Goal: Browse casually: Explore the website without a specific task or goal

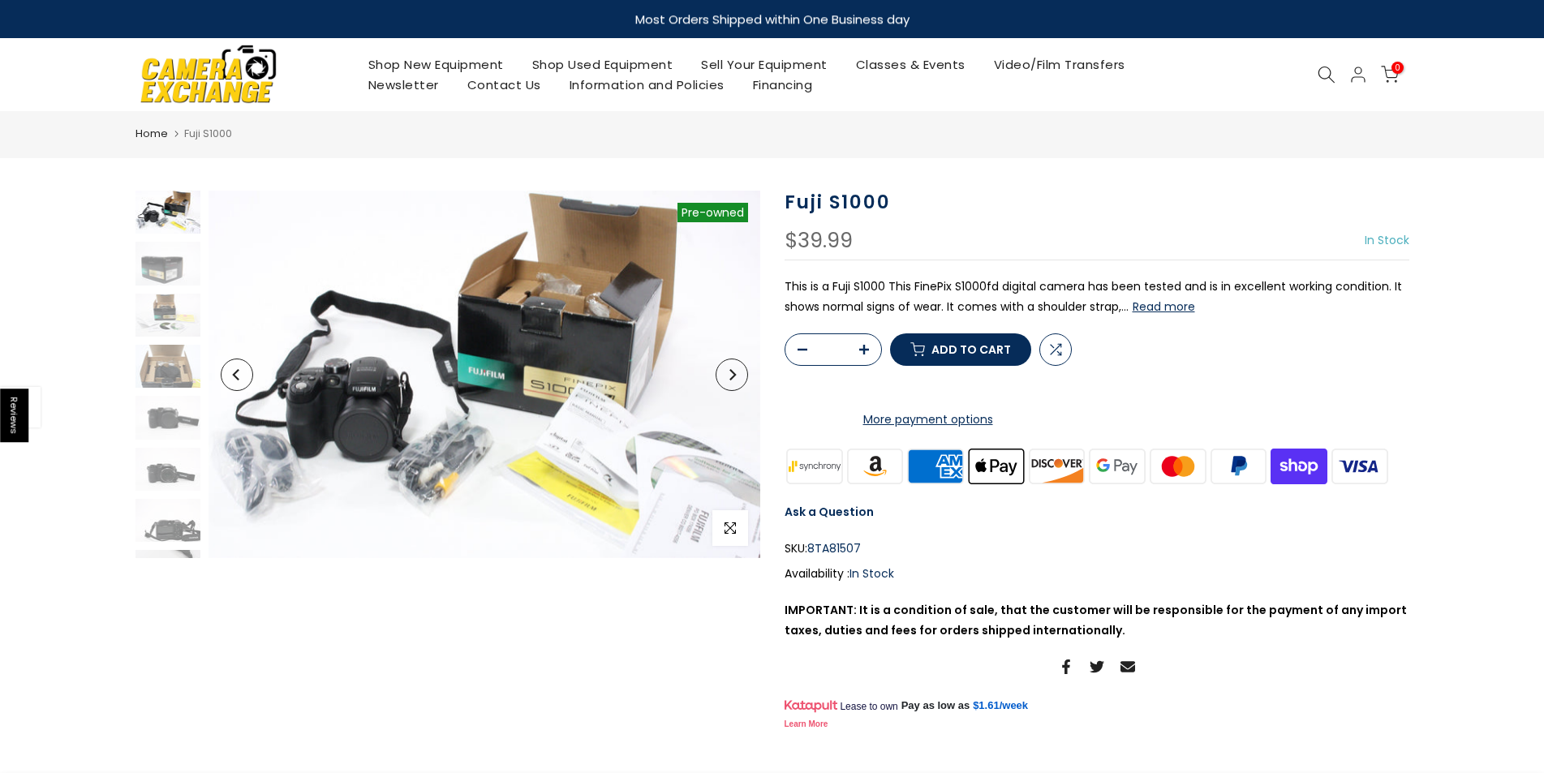
click at [729, 381] on button "Next" at bounding box center [732, 375] width 32 height 32
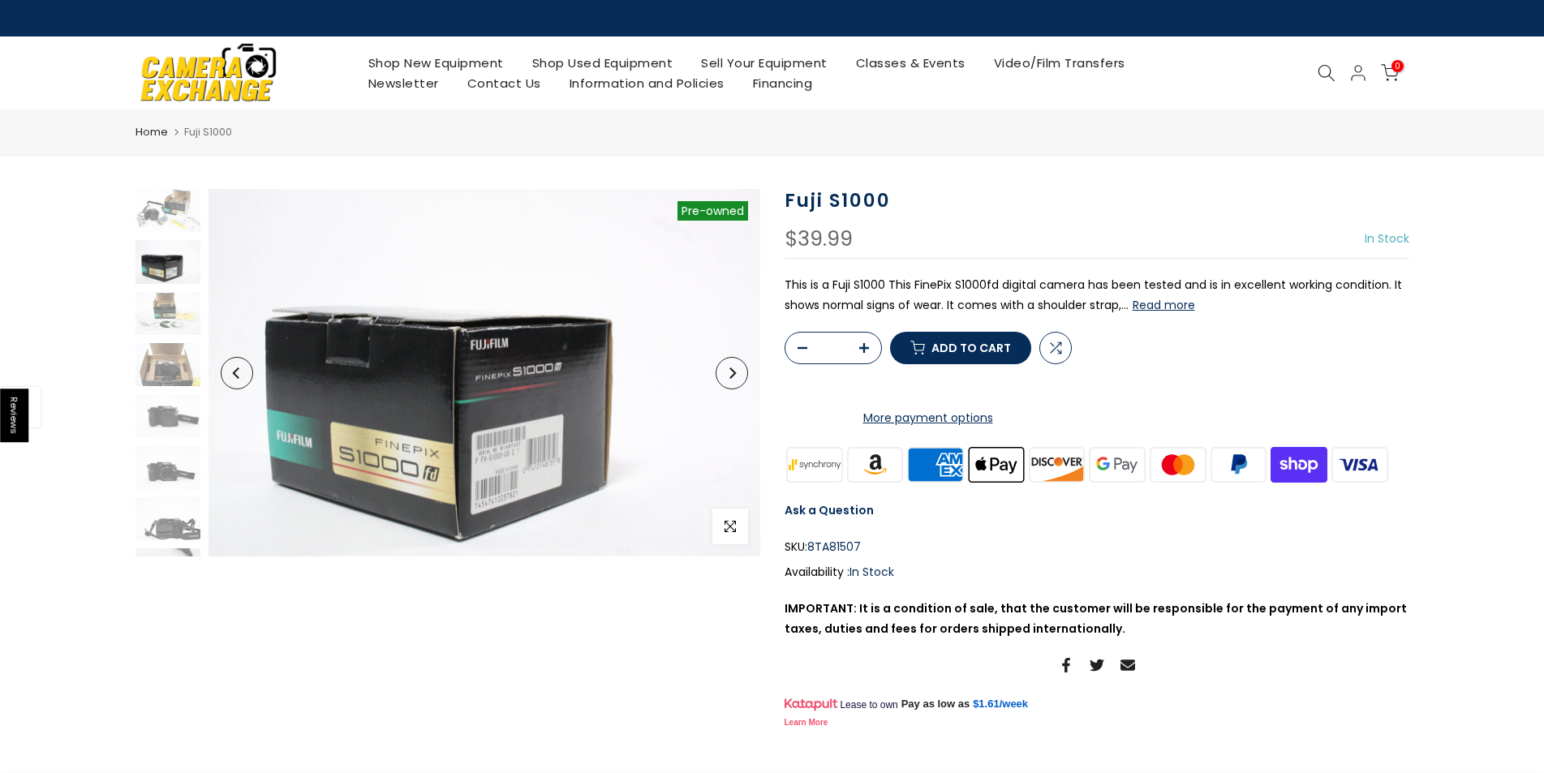
click at [729, 381] on button "Next" at bounding box center [732, 373] width 32 height 32
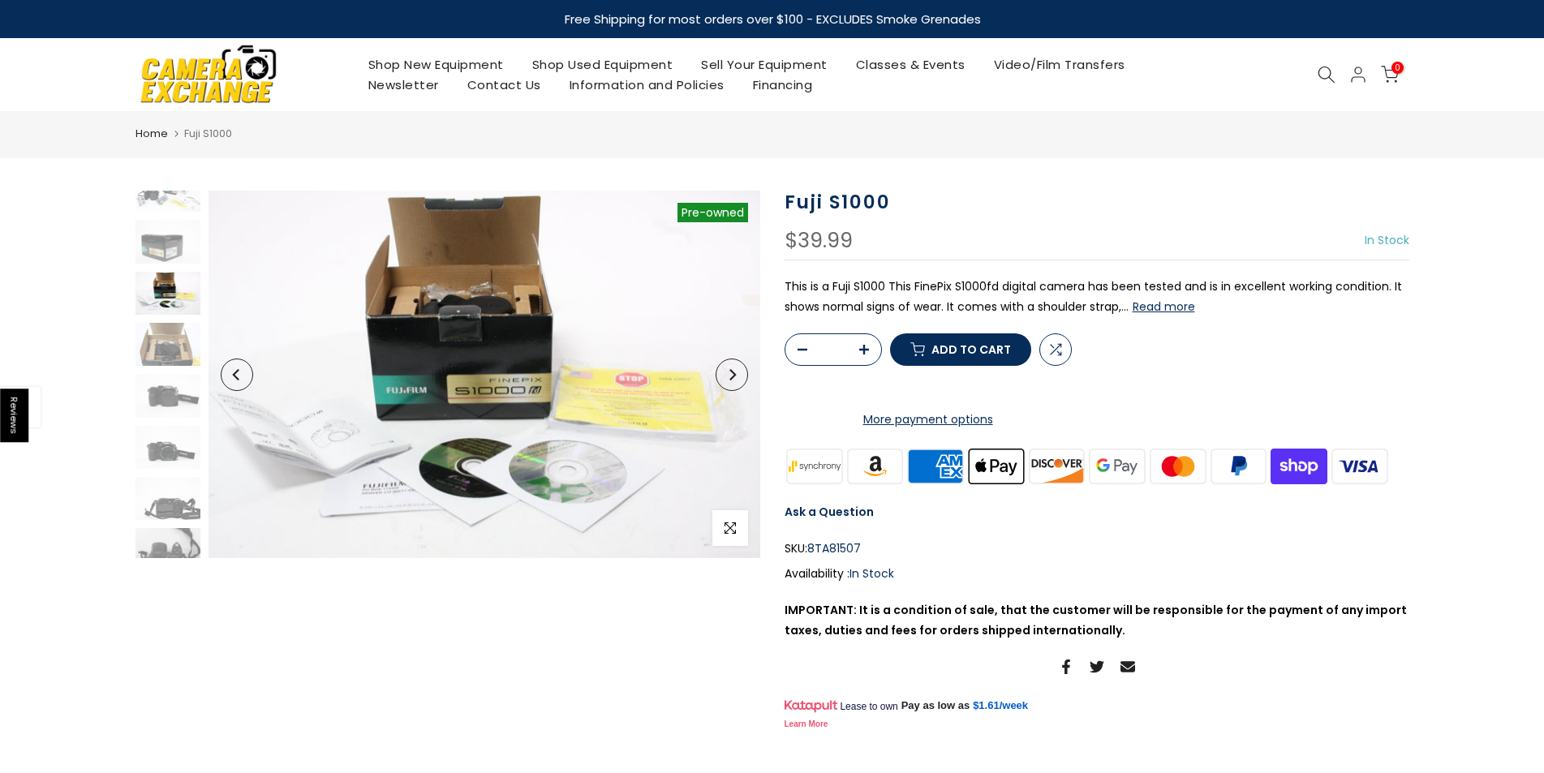
click at [729, 381] on button "Next" at bounding box center [732, 375] width 32 height 32
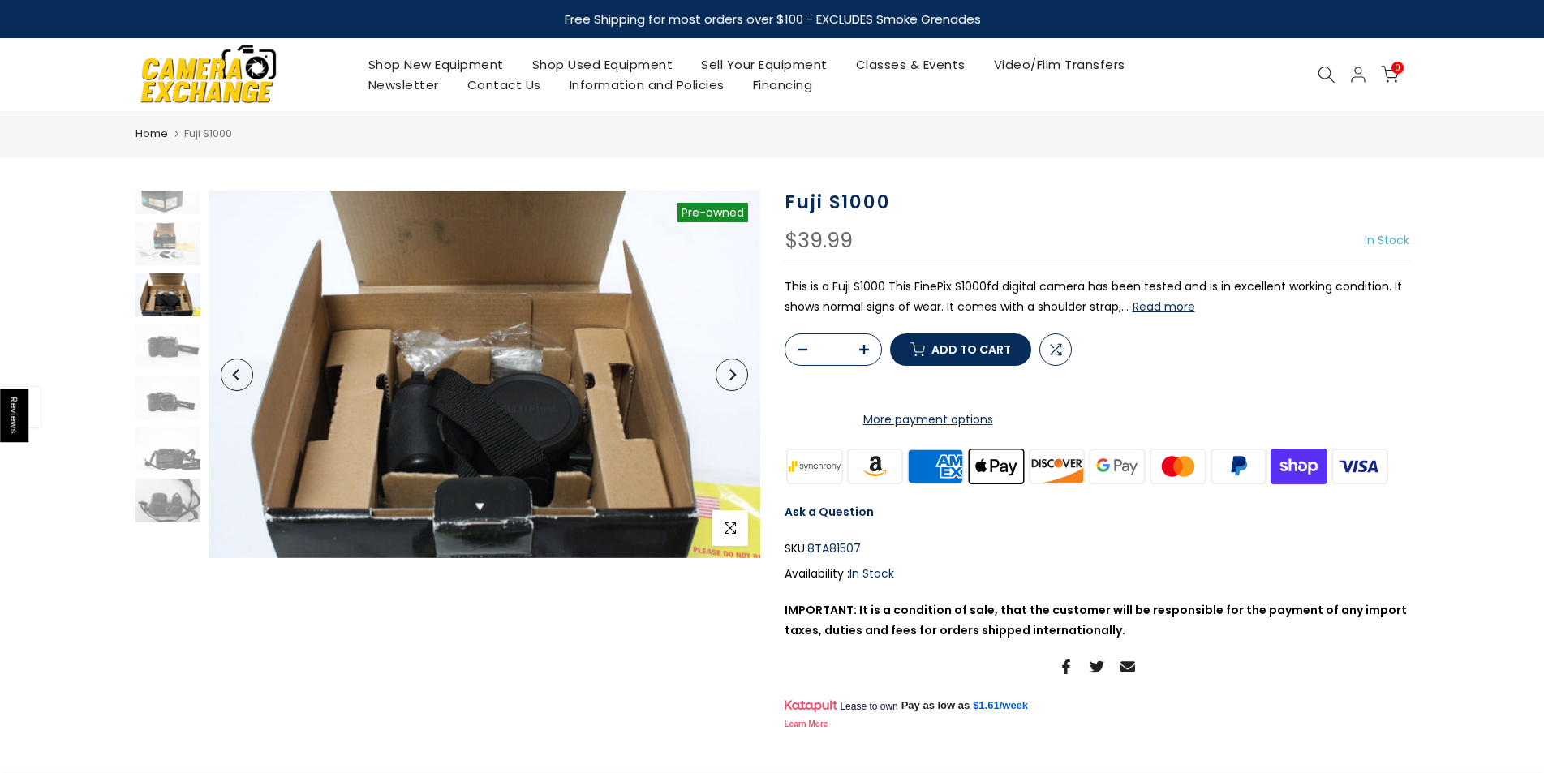
scroll to position [73, 0]
click at [729, 381] on button "Next" at bounding box center [732, 375] width 32 height 32
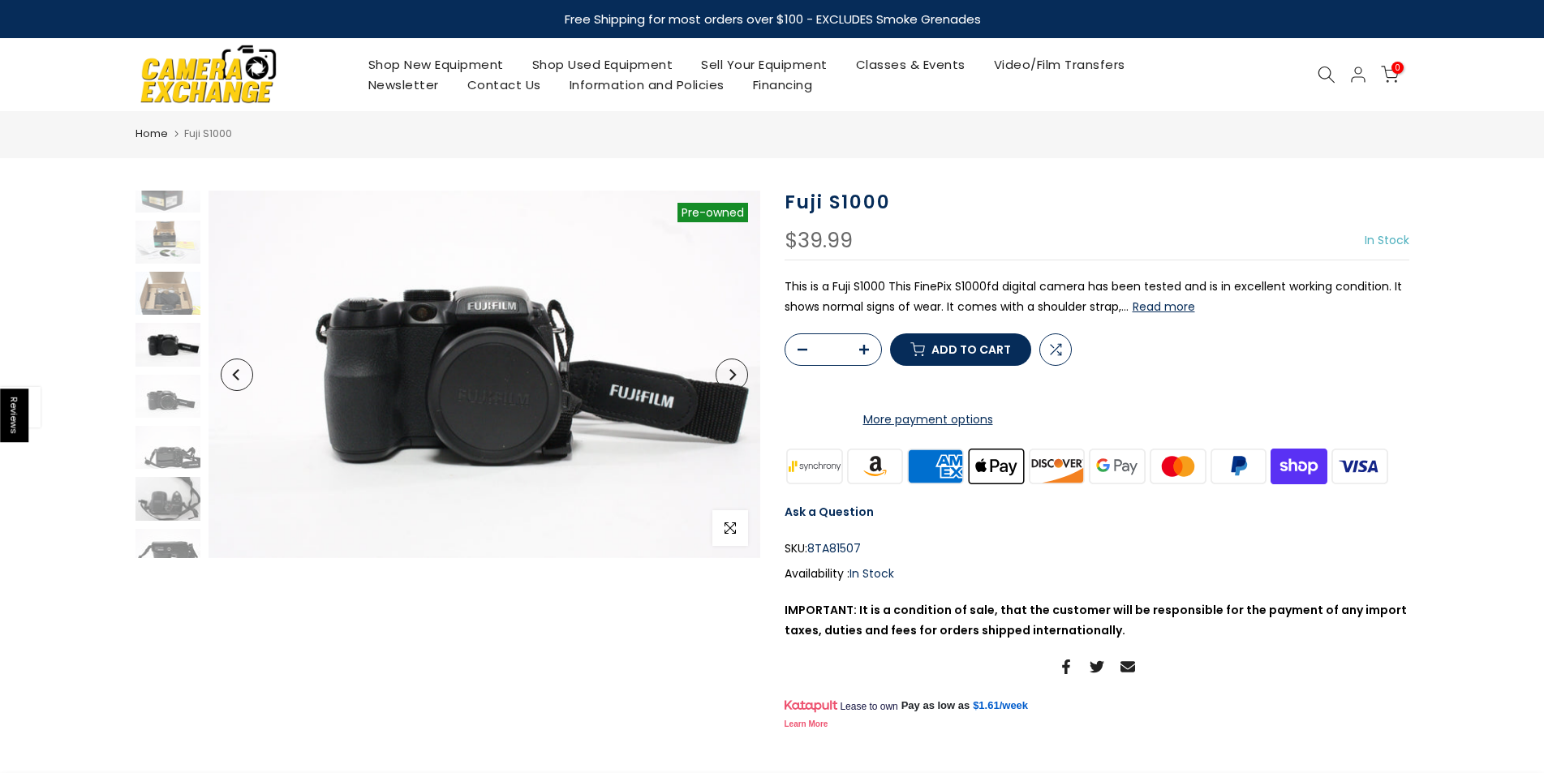
scroll to position [124, 0]
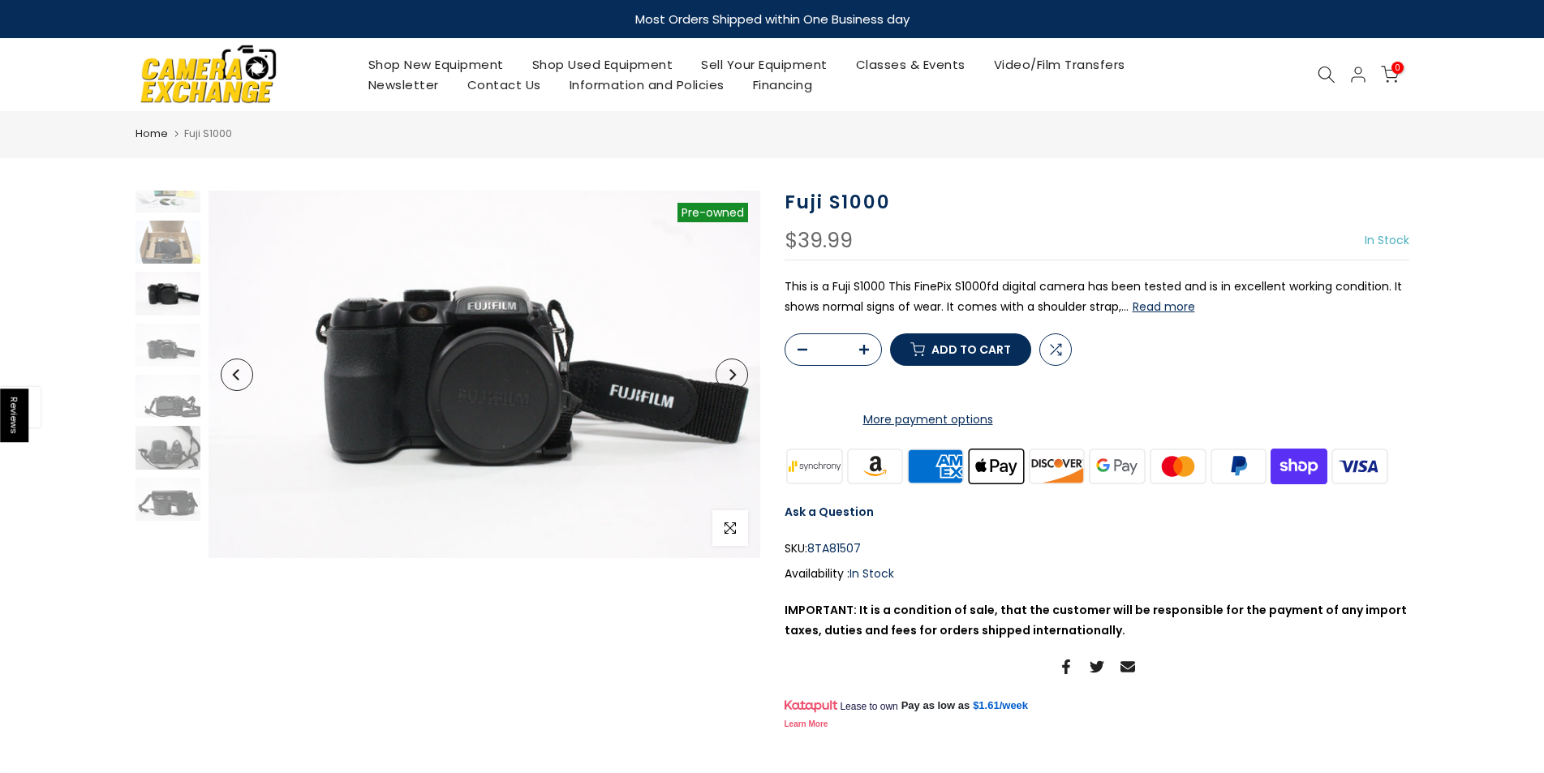
click at [729, 381] on button "Next" at bounding box center [732, 375] width 32 height 32
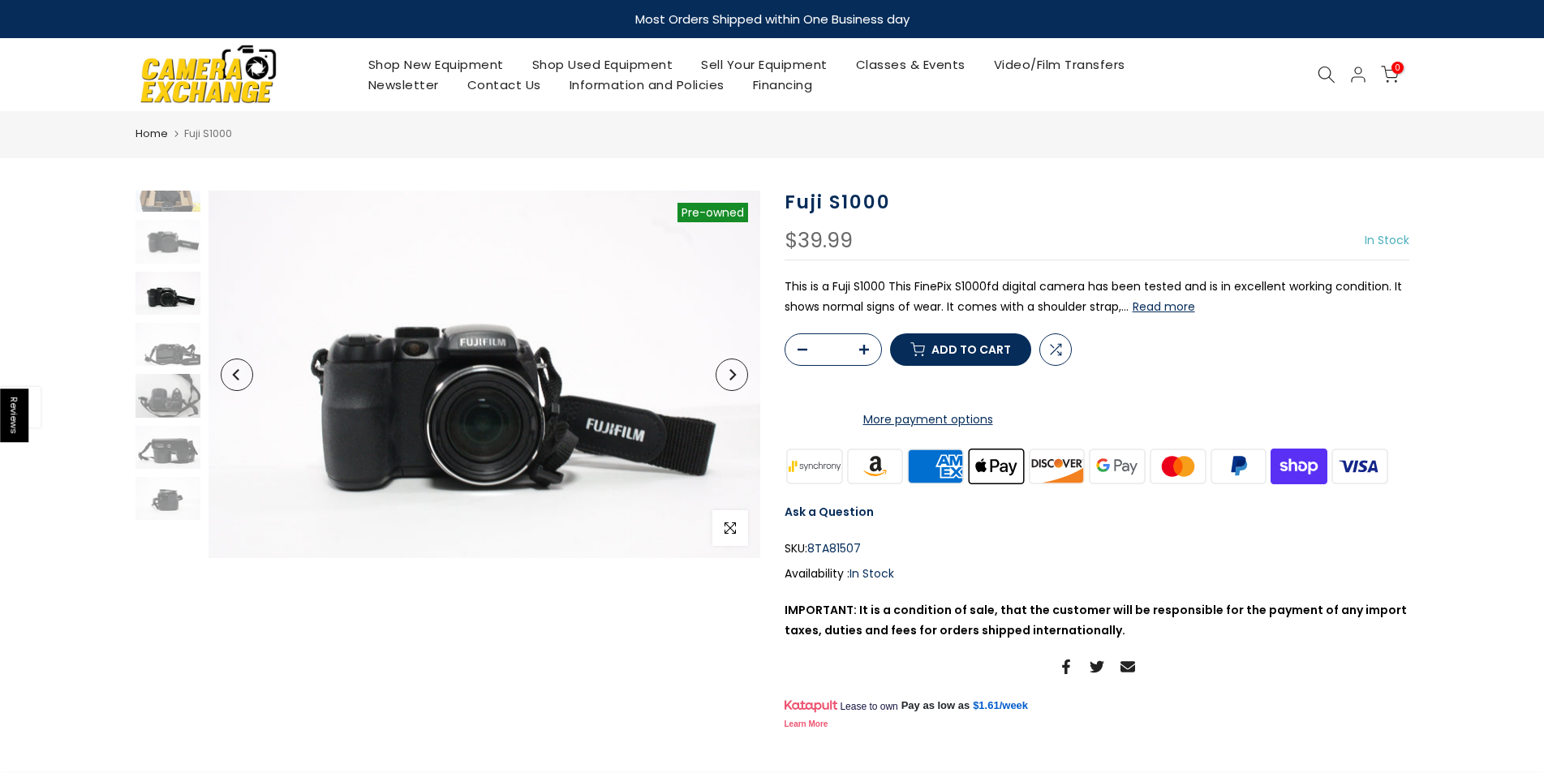
click at [729, 381] on button "Next" at bounding box center [732, 375] width 32 height 32
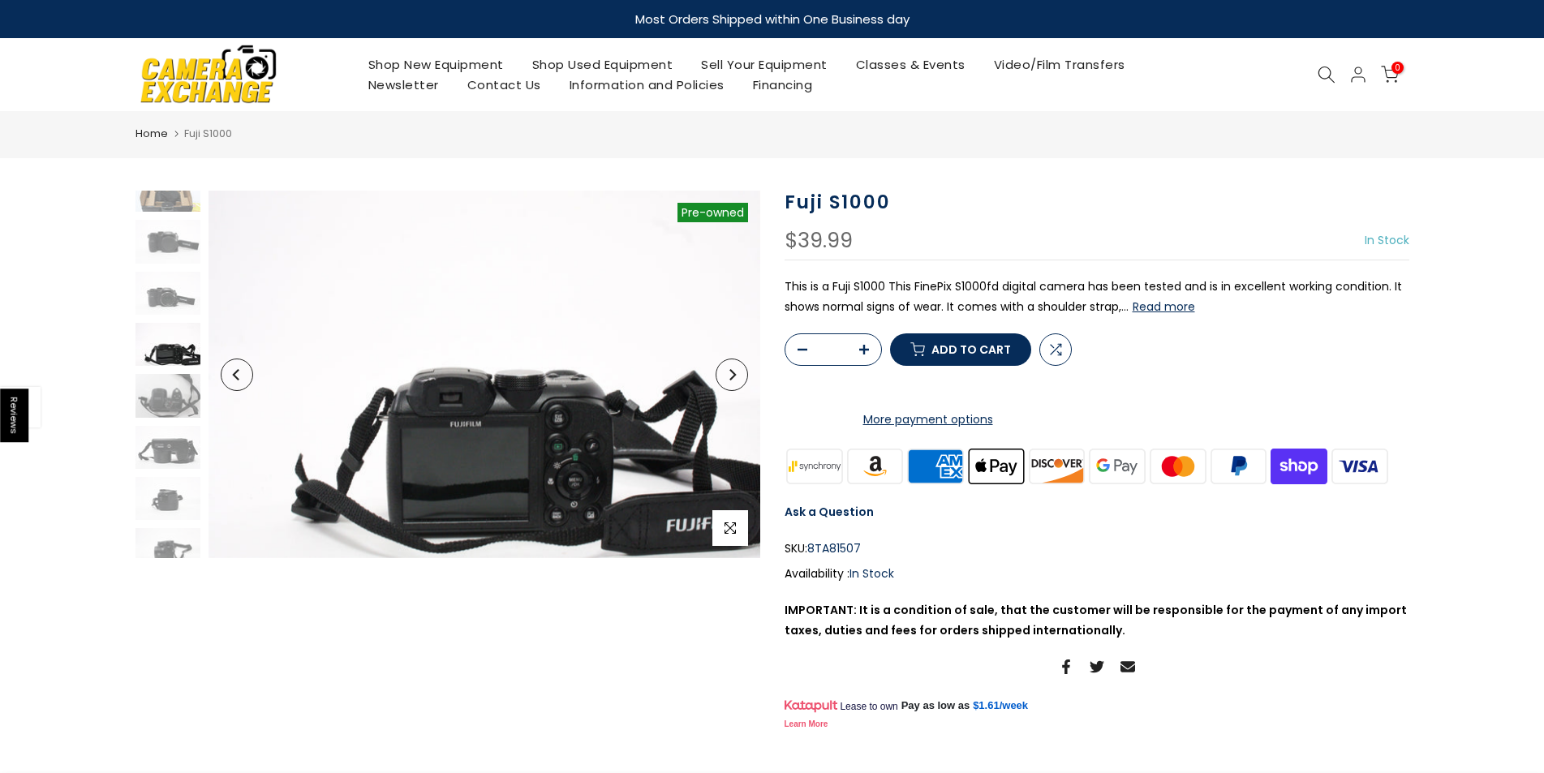
scroll to position [190, 0]
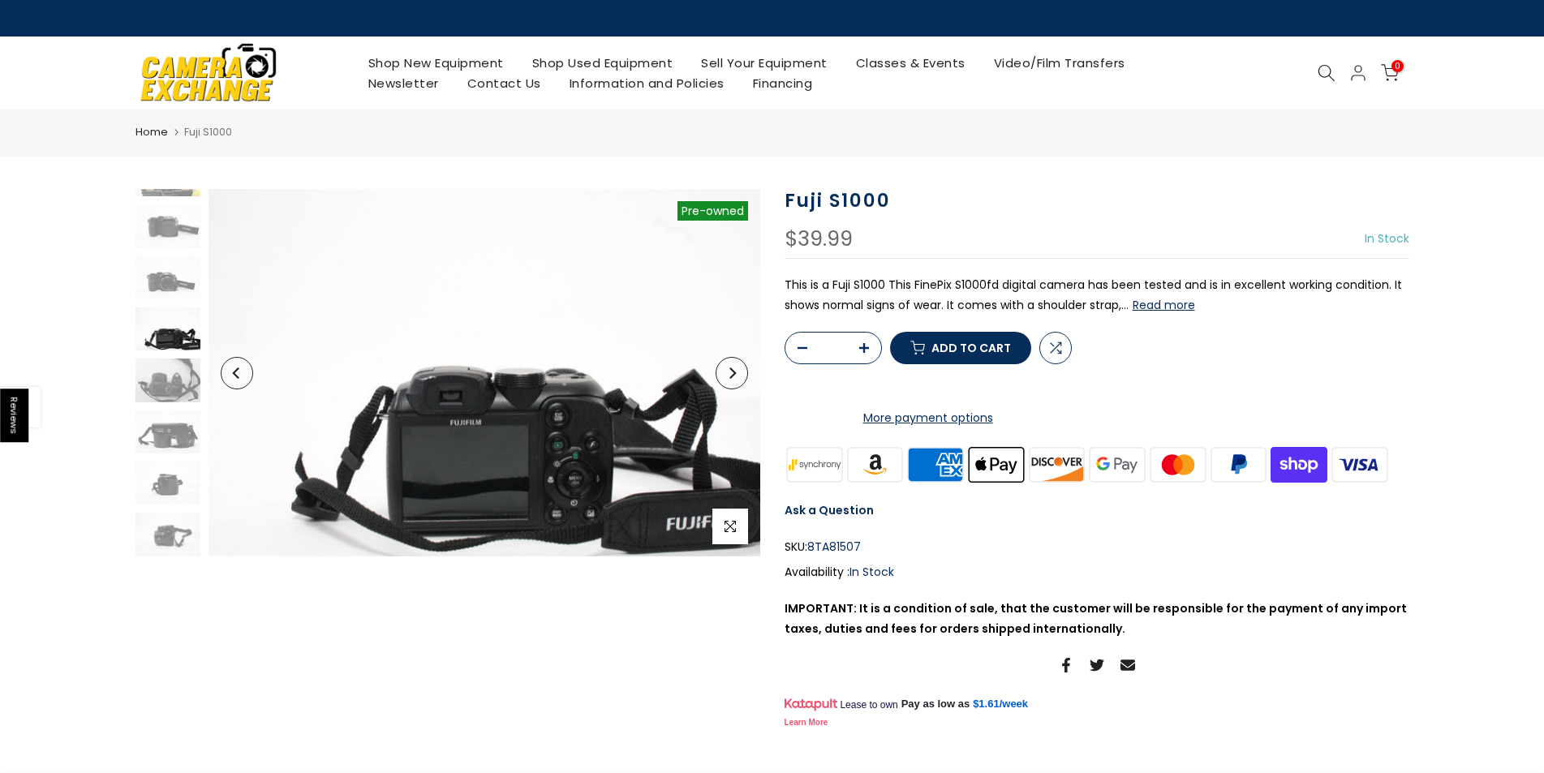
click at [729, 381] on button "Next" at bounding box center [732, 373] width 32 height 32
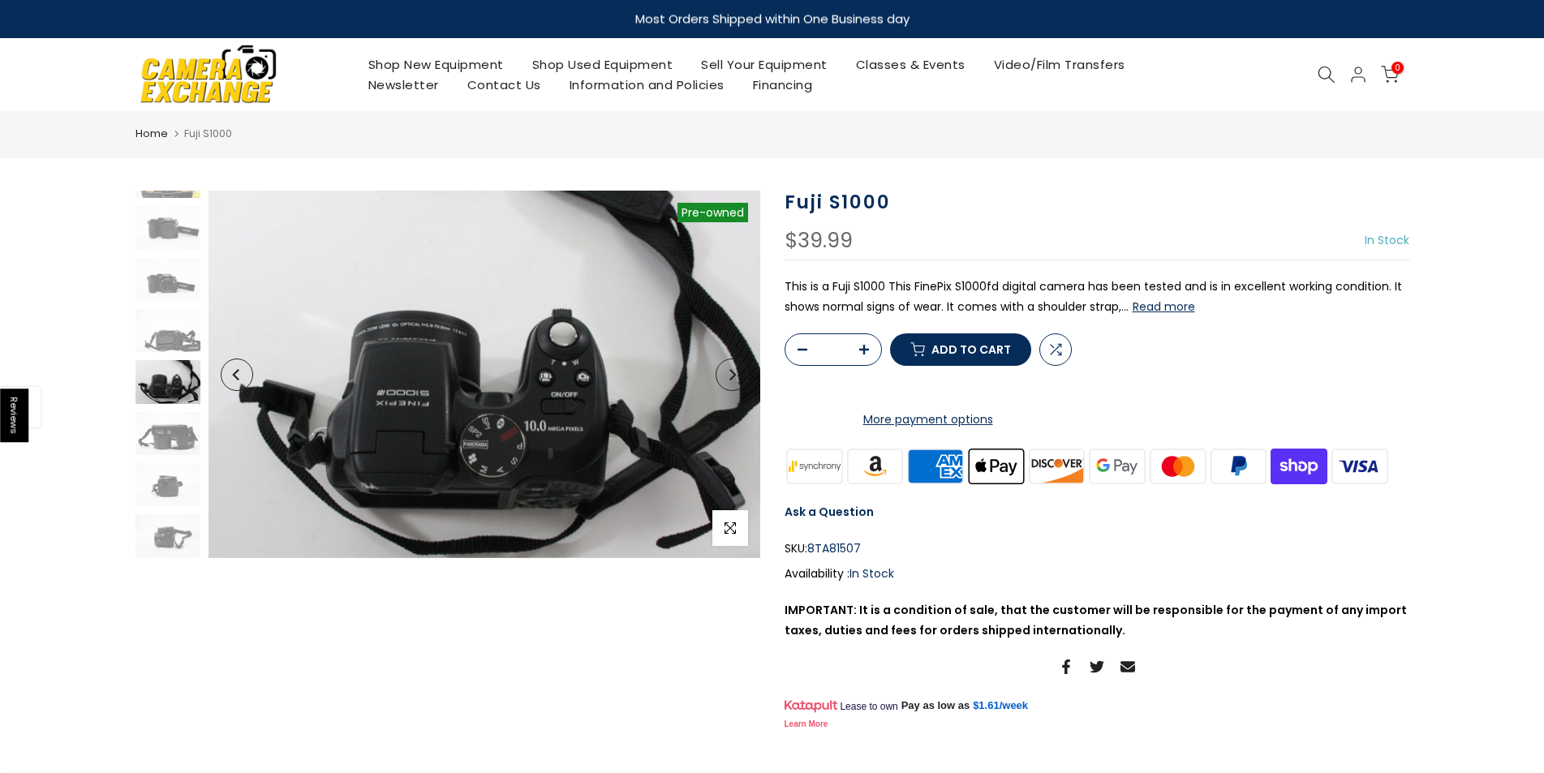
scroll to position [0, 0]
click at [729, 381] on button "Next" at bounding box center [732, 375] width 32 height 32
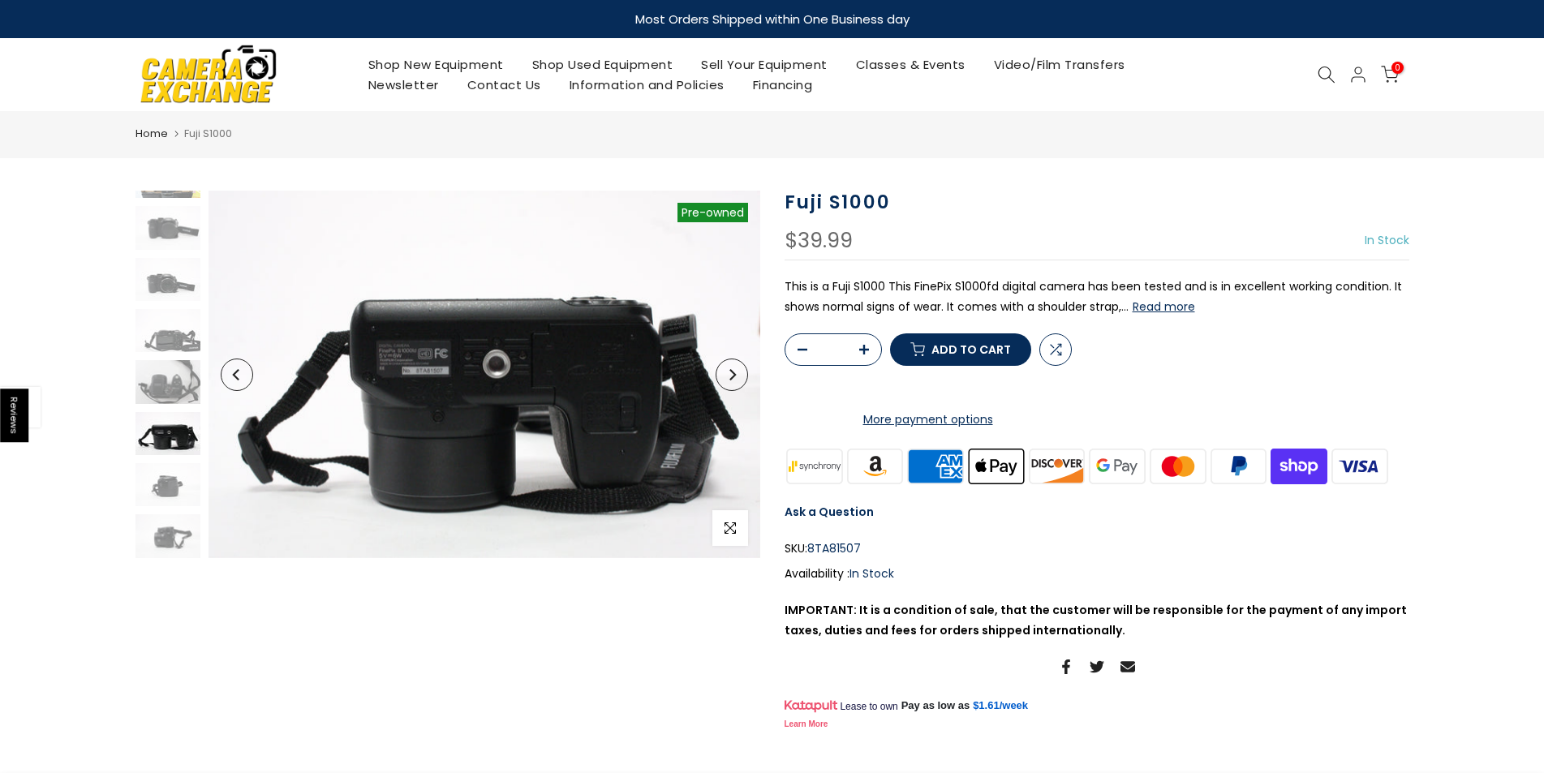
click at [729, 381] on button "Next" at bounding box center [732, 375] width 32 height 32
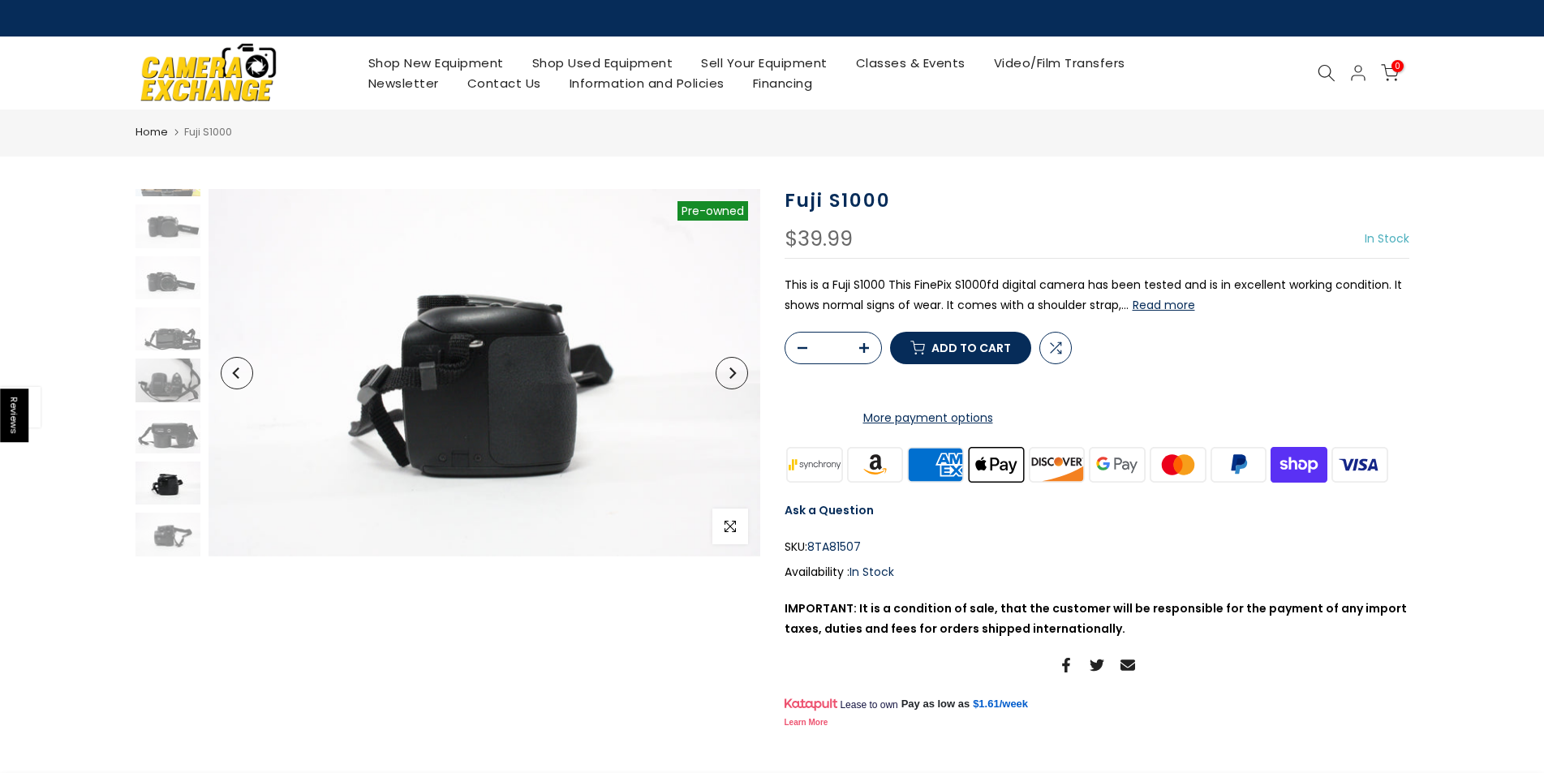
click at [729, 381] on button "Next" at bounding box center [732, 373] width 32 height 32
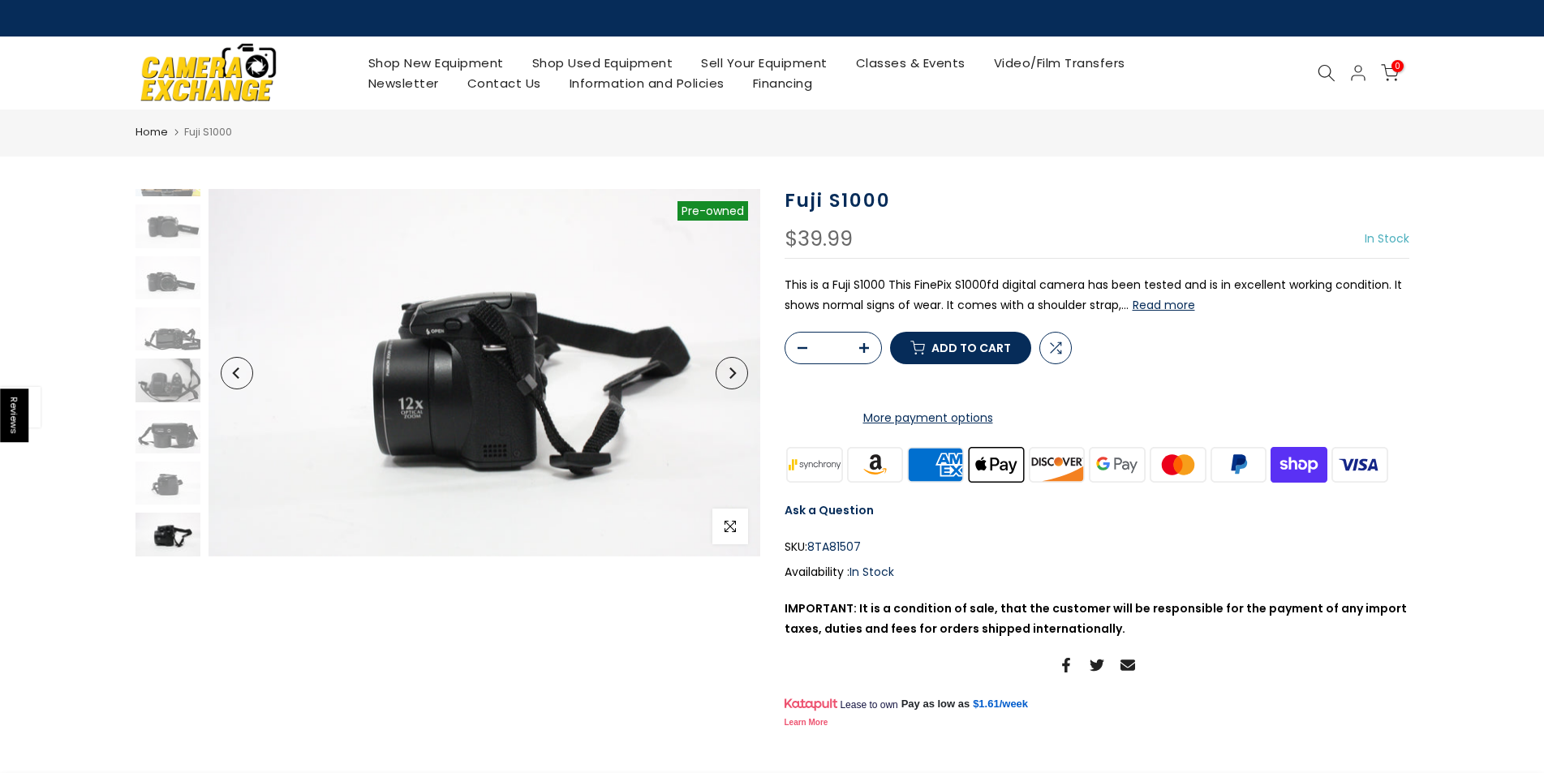
click at [729, 381] on button "Next" at bounding box center [732, 373] width 32 height 32
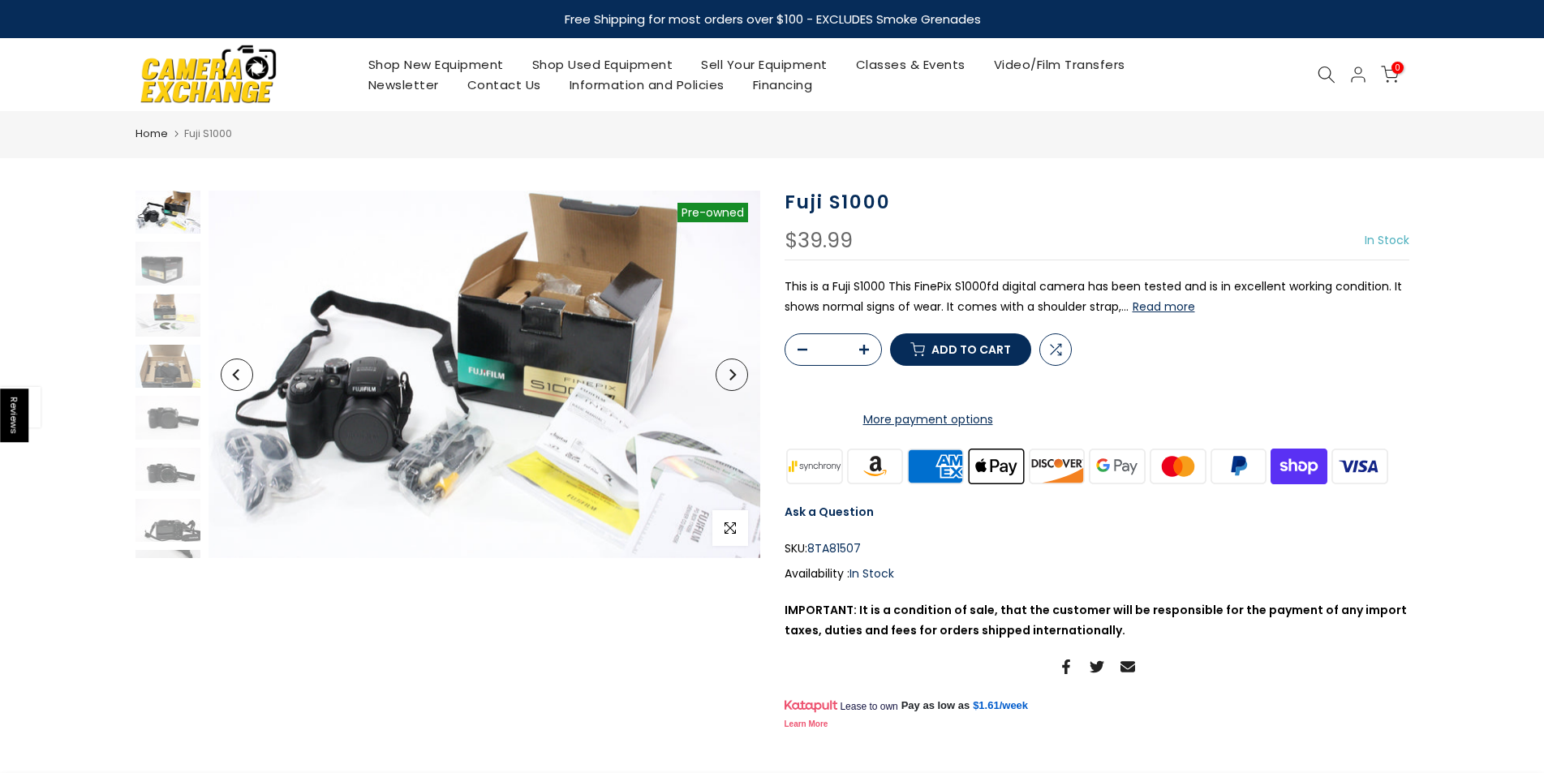
click at [729, 381] on button "Next" at bounding box center [732, 375] width 32 height 32
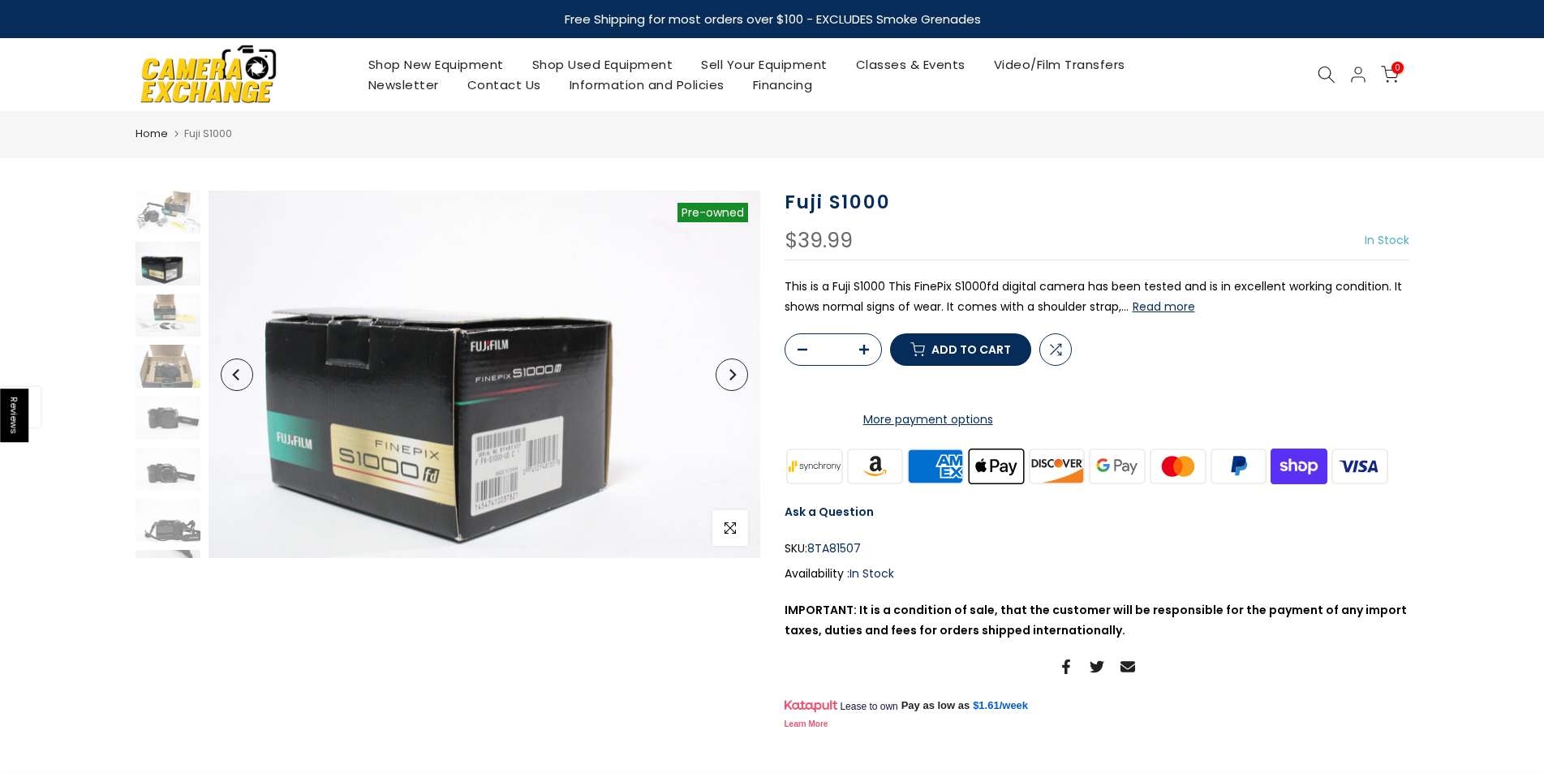
click at [729, 381] on button "Next" at bounding box center [732, 375] width 32 height 32
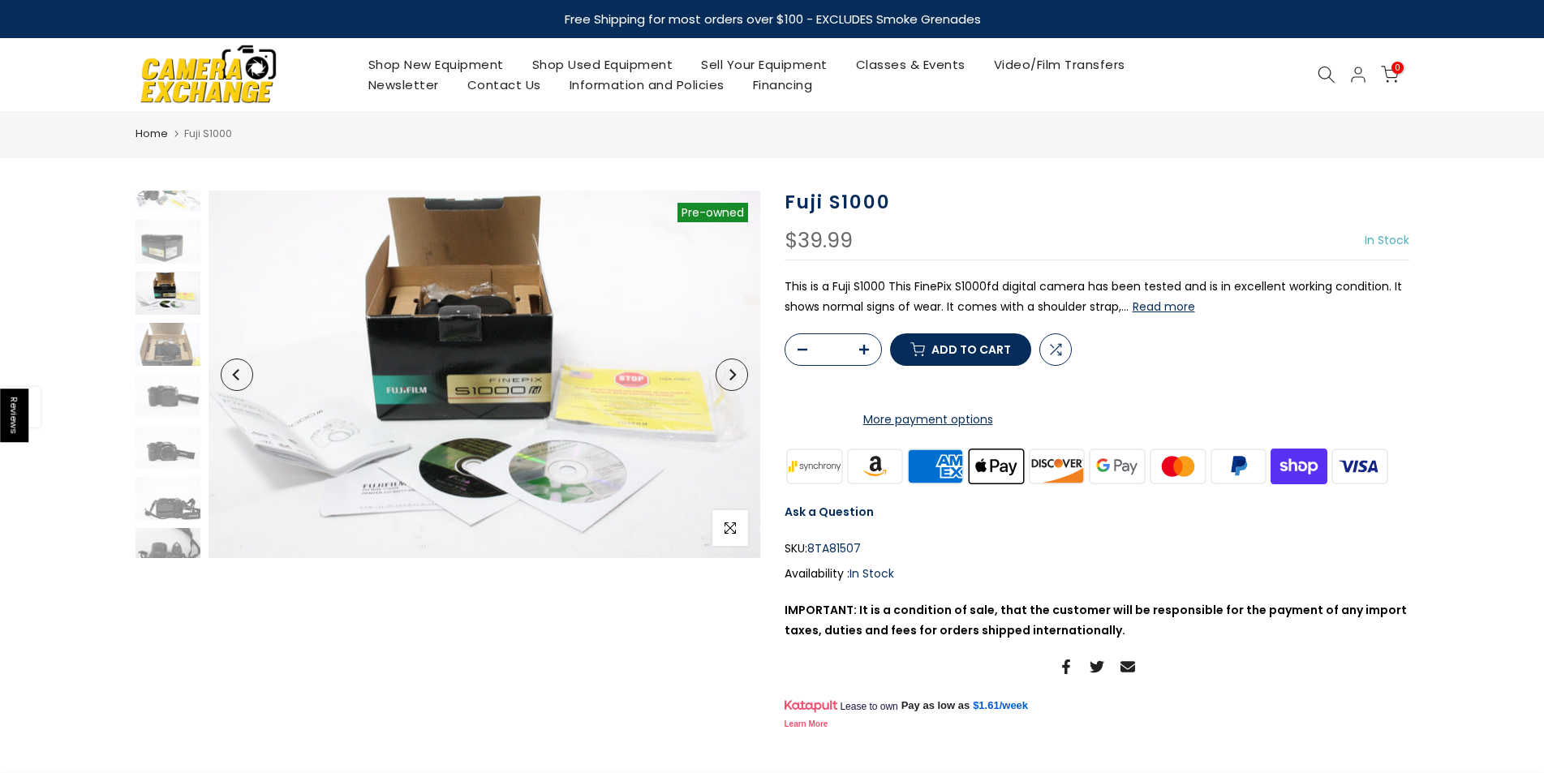
click at [729, 381] on button "Next" at bounding box center [732, 375] width 32 height 32
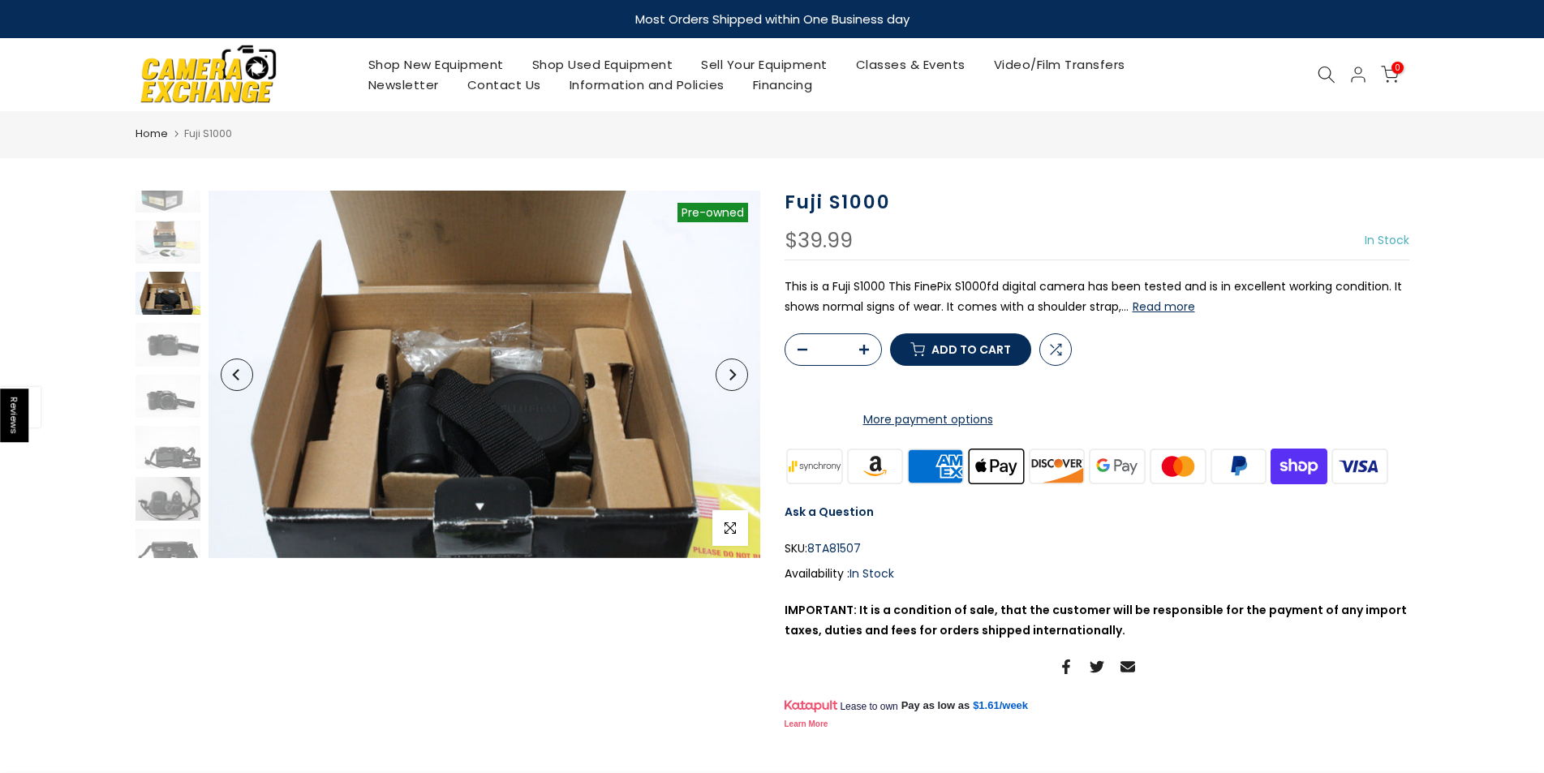
click at [729, 381] on button "Next" at bounding box center [732, 375] width 32 height 32
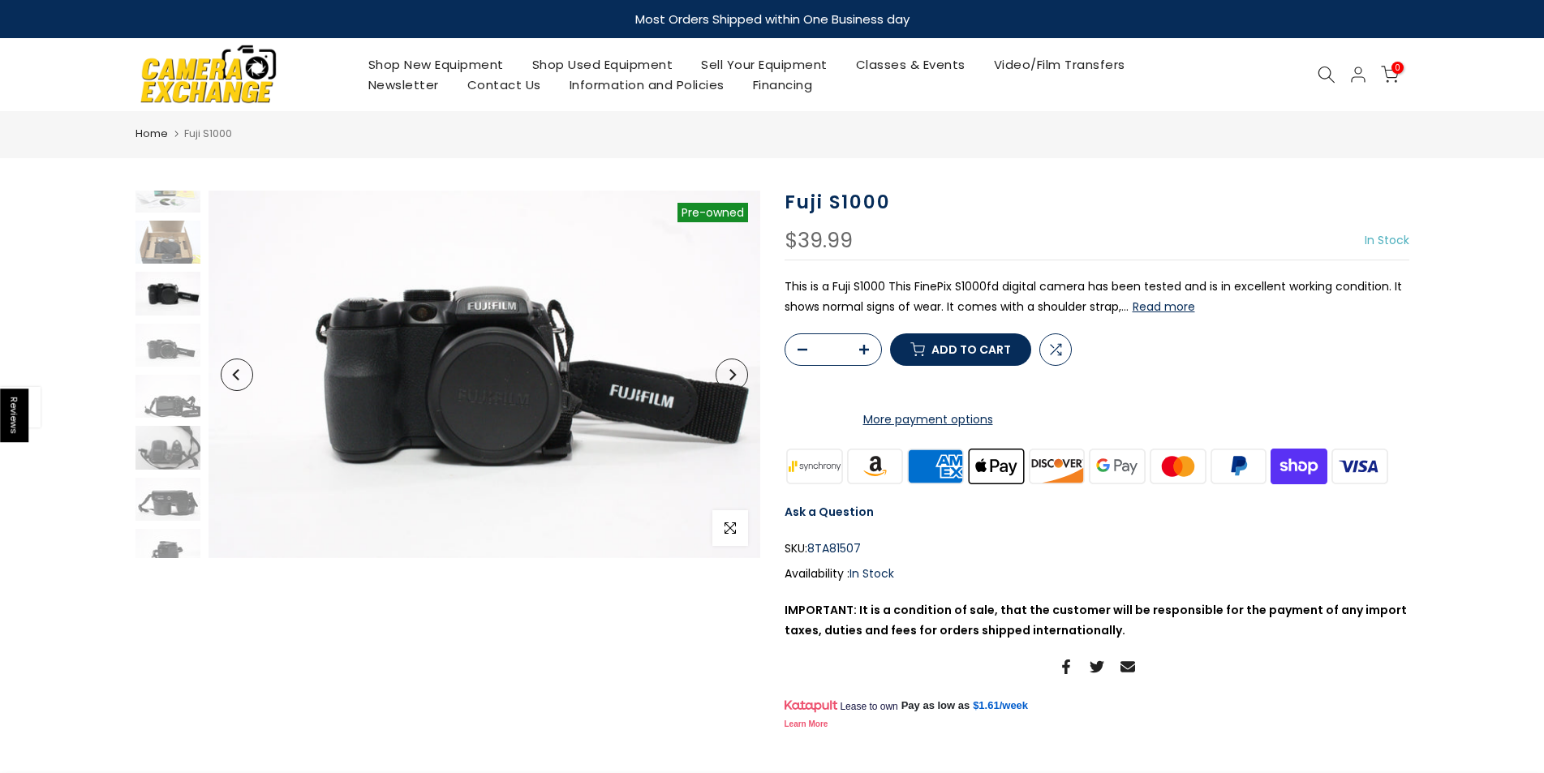
click at [729, 381] on button "Next" at bounding box center [732, 375] width 32 height 32
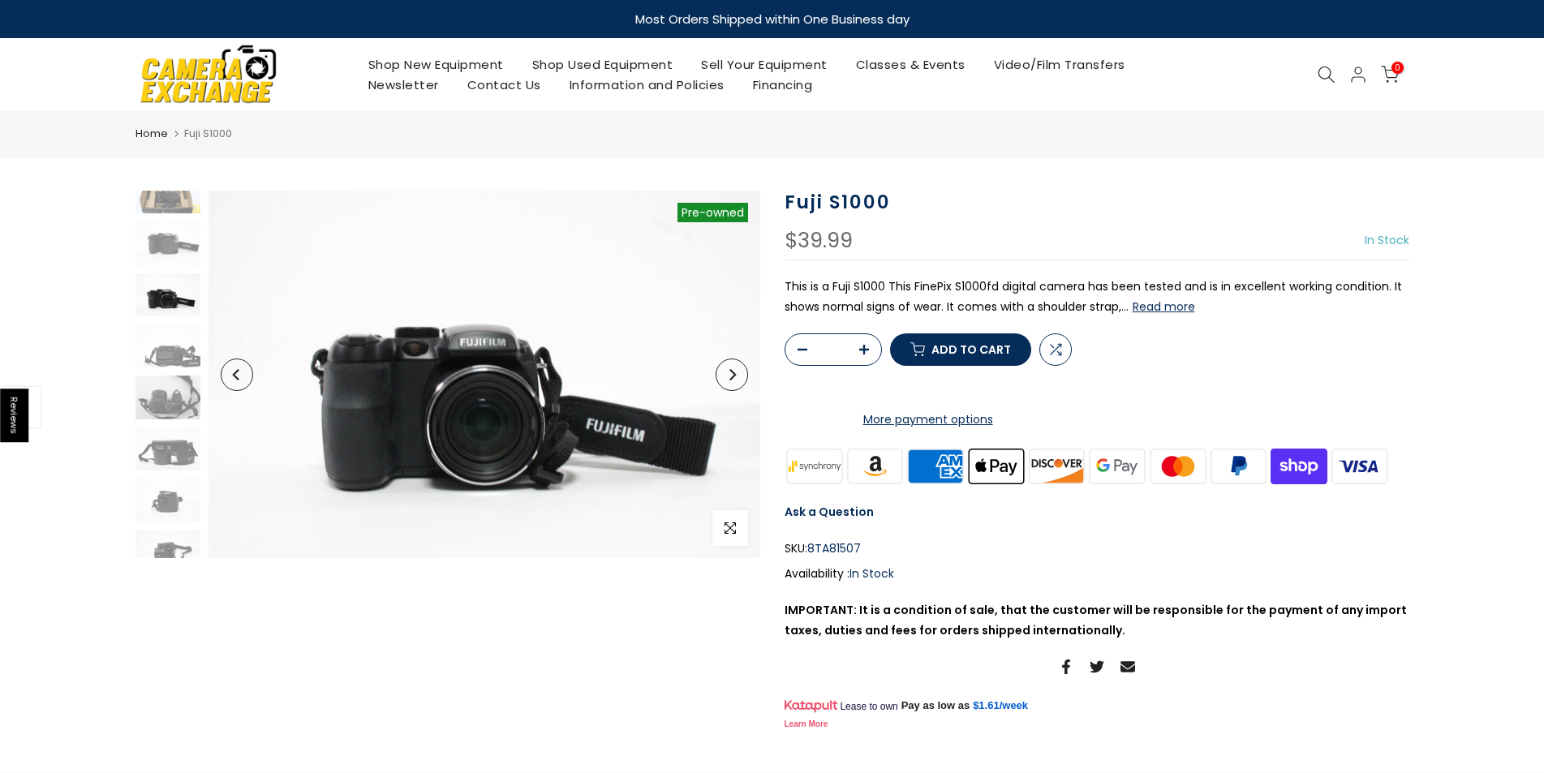
scroll to position [176, 0]
